Goal: Information Seeking & Learning: Learn about a topic

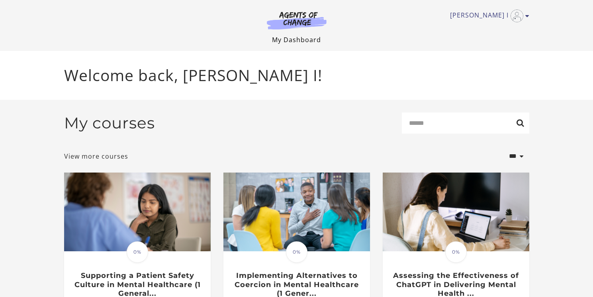
click at [294, 39] on link "My Dashboard" at bounding box center [296, 39] width 49 height 9
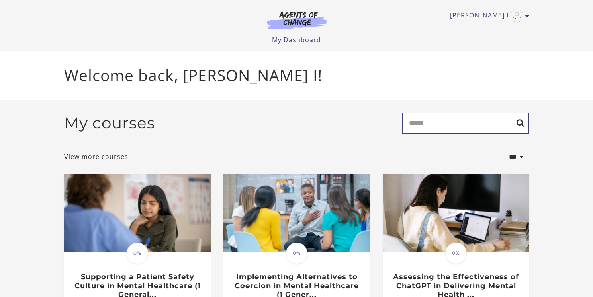
click at [452, 117] on input "Search" at bounding box center [465, 123] width 127 height 21
type input "********"
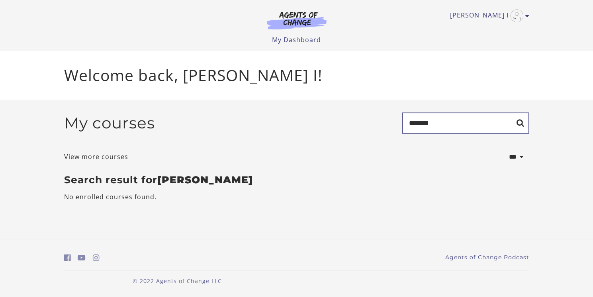
drag, startPoint x: 443, startPoint y: 127, endPoint x: 370, endPoint y: 121, distance: 73.2
click at [370, 121] on div "My courses Search ********" at bounding box center [296, 126] width 465 height 27
type input "****"
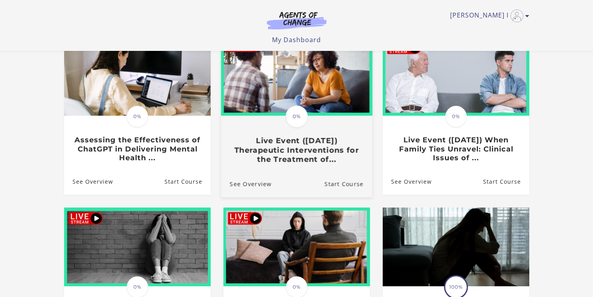
scroll to position [121, 0]
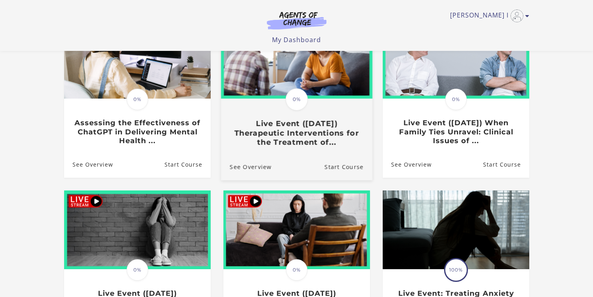
click at [327, 127] on h3 "Live Event ([DATE]) Therapeutic Interventions for the Treatment of..." at bounding box center [296, 133] width 134 height 28
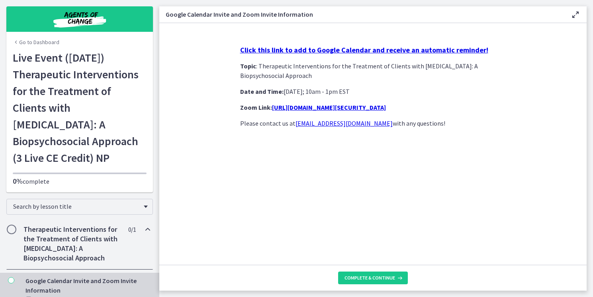
click at [334, 52] on strong "Click this link to add to Google Calendar and receive an automatic reminder!" at bounding box center [364, 49] width 248 height 9
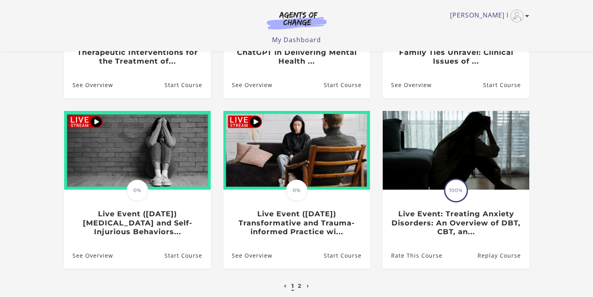
scroll to position [202, 0]
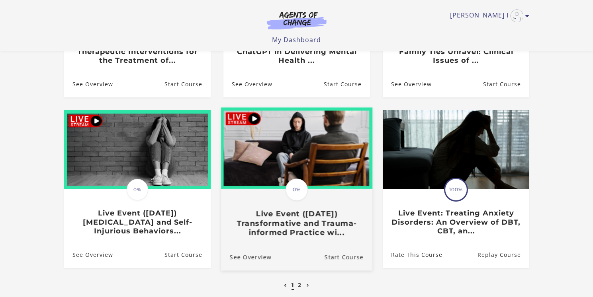
click at [282, 244] on link "Translation missing: en.liquid.partials.dashboard_course_card.progress_descript…" at bounding box center [296, 176] width 151 height 136
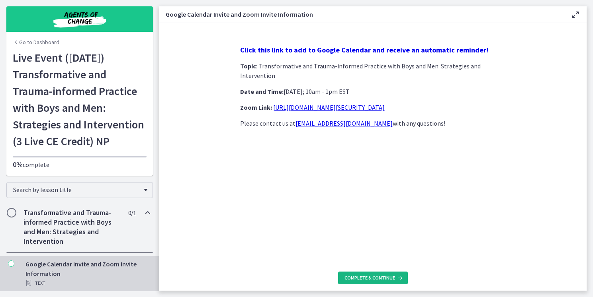
click at [365, 276] on span "Complete & continue" at bounding box center [369, 278] width 51 height 6
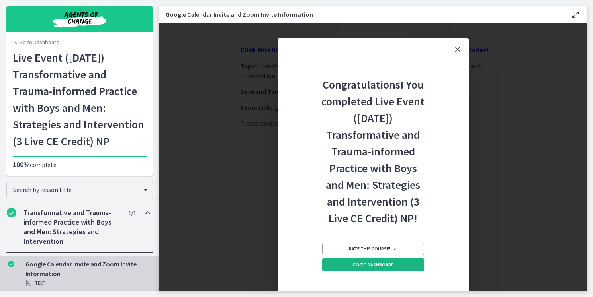
click at [376, 263] on span "Go to Dashboard" at bounding box center [372, 265] width 41 height 6
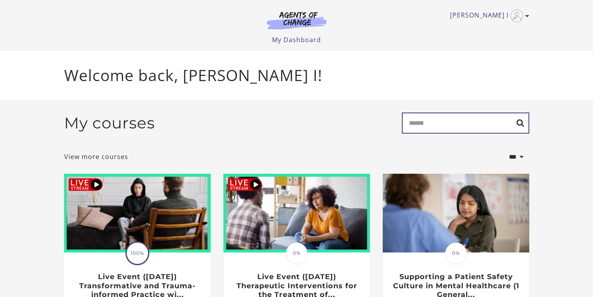
click at [469, 123] on input "Search" at bounding box center [465, 123] width 127 height 21
type input "****"
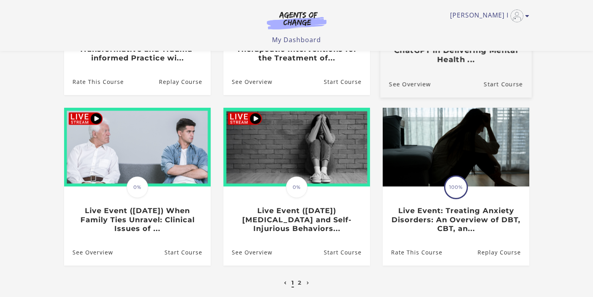
scroll to position [206, 0]
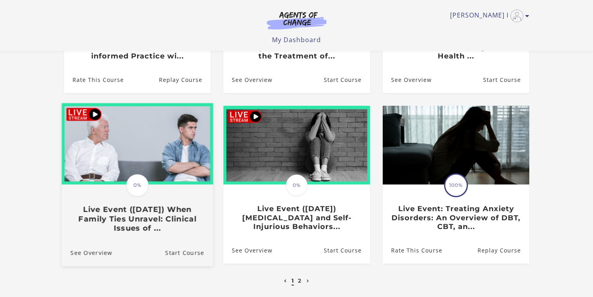
click at [168, 219] on h3 "Live Event (11/14/25) When Family Ties Unravel: Clinical Issues of ..." at bounding box center [137, 219] width 134 height 28
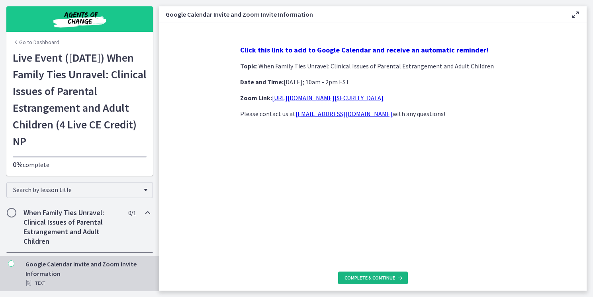
click at [368, 277] on span "Complete & continue" at bounding box center [369, 278] width 51 height 6
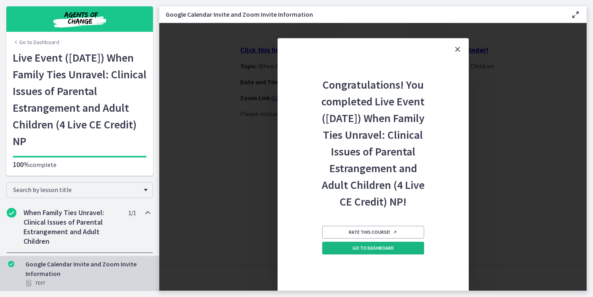
click at [365, 252] on span "Go to Dashboard" at bounding box center [372, 248] width 41 height 6
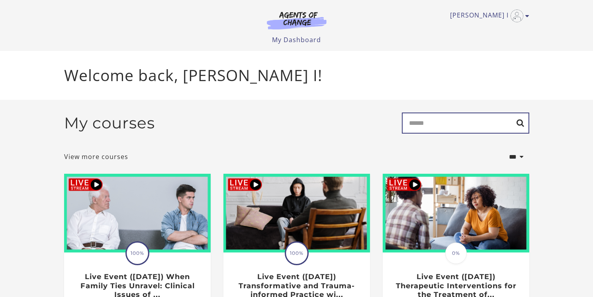
click at [432, 132] on input "Search" at bounding box center [465, 123] width 127 height 21
click at [318, 50] on div "[PERSON_NAME] I My Account Support Sign Out Toggle menu Menu My Dashboard My Ac…" at bounding box center [297, 25] width 478 height 51
click at [495, 119] on input "Search" at bounding box center [465, 123] width 127 height 21
type input "****"
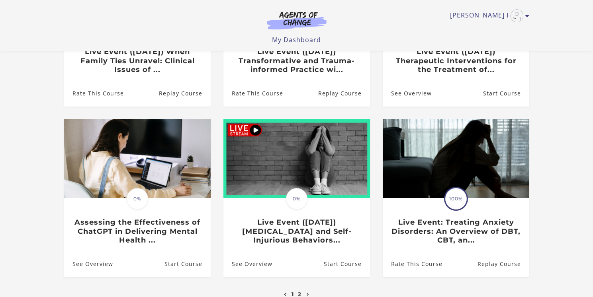
scroll to position [194, 0]
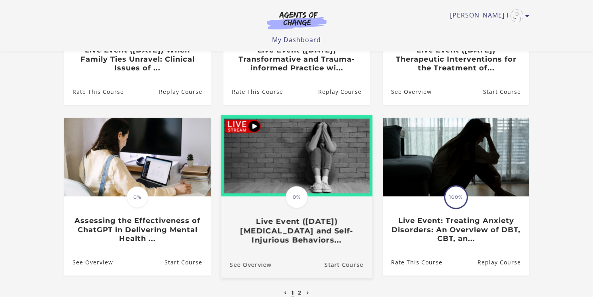
click at [303, 175] on img at bounding box center [296, 156] width 151 height 82
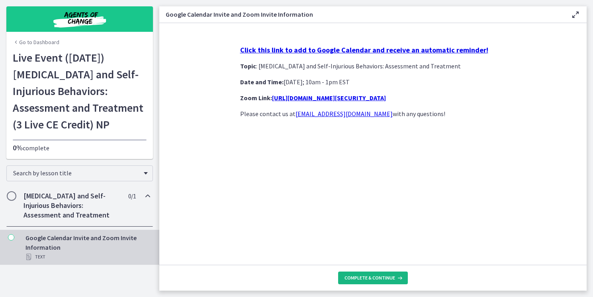
click at [371, 276] on span "Complete & continue" at bounding box center [369, 278] width 51 height 6
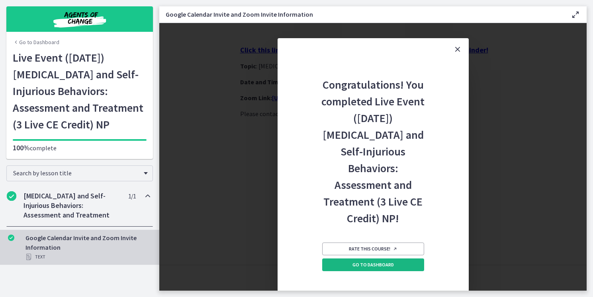
click at [374, 262] on span "Go to Dashboard" at bounding box center [372, 265] width 41 height 6
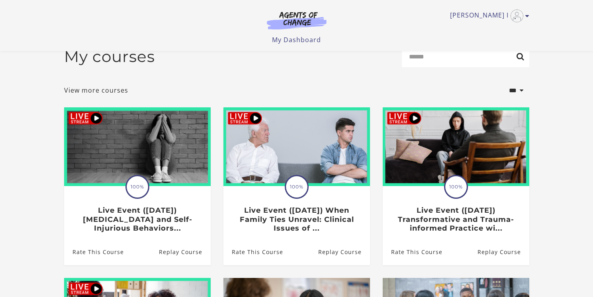
scroll to position [17, 0]
